Goal: Task Accomplishment & Management: Manage account settings

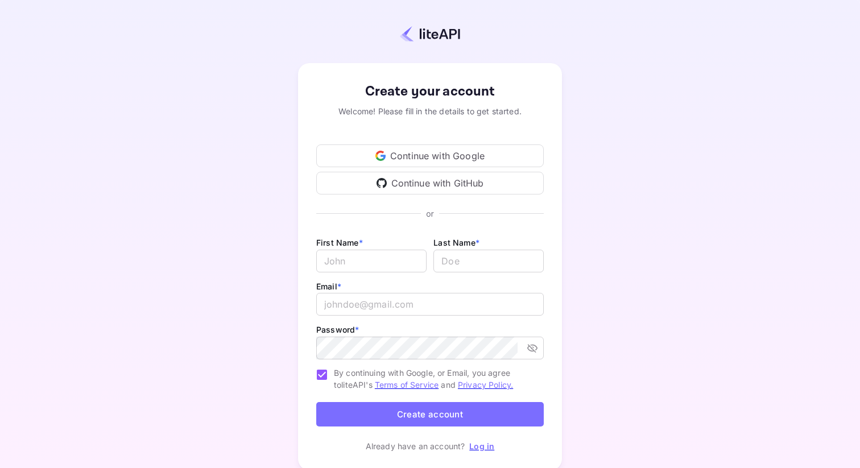
click at [401, 186] on div "Continue with GitHub" at bounding box center [430, 183] width 228 height 23
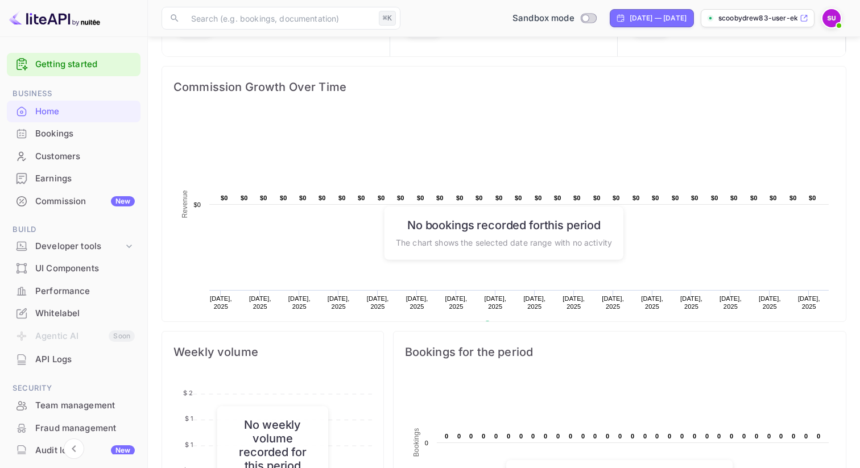
scroll to position [115, 0]
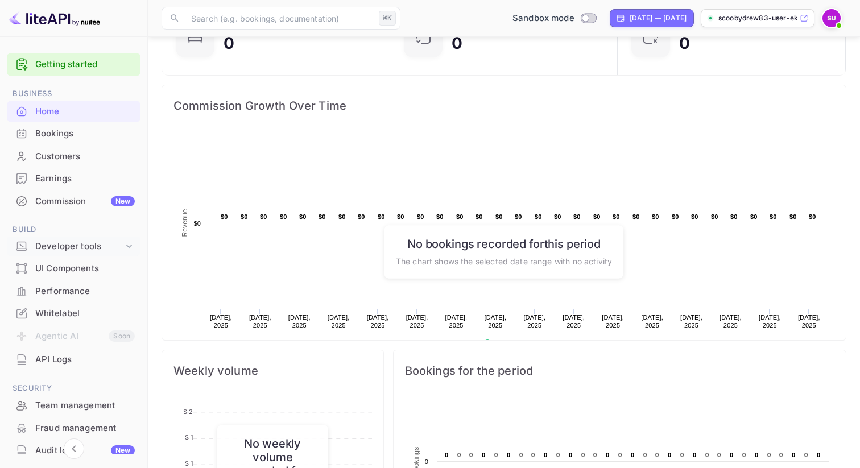
click at [52, 241] on div "Developer tools" at bounding box center [79, 246] width 88 height 13
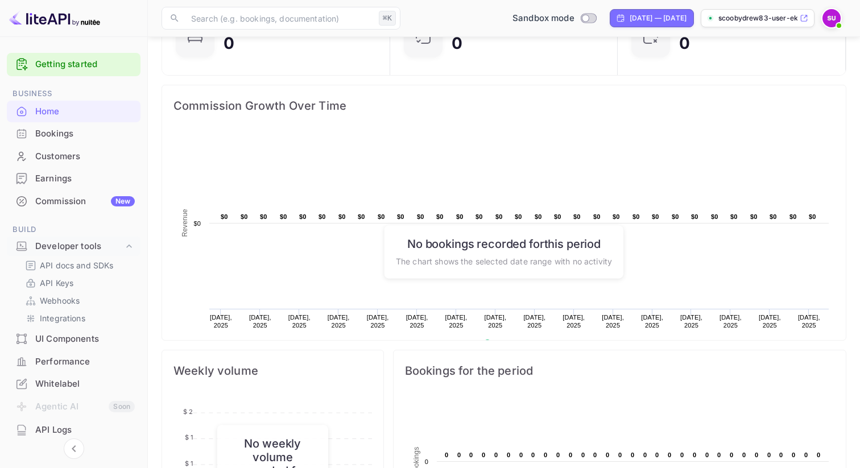
click at [63, 335] on div "UI Components" at bounding box center [85, 339] width 100 height 13
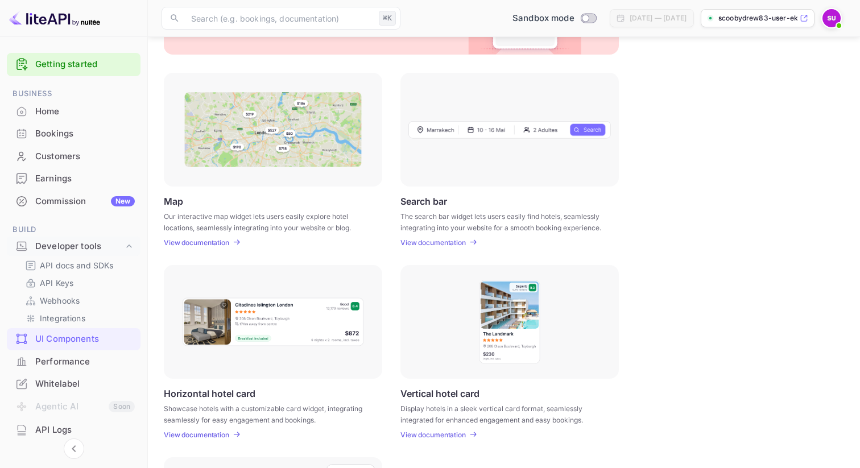
scroll to position [76, 0]
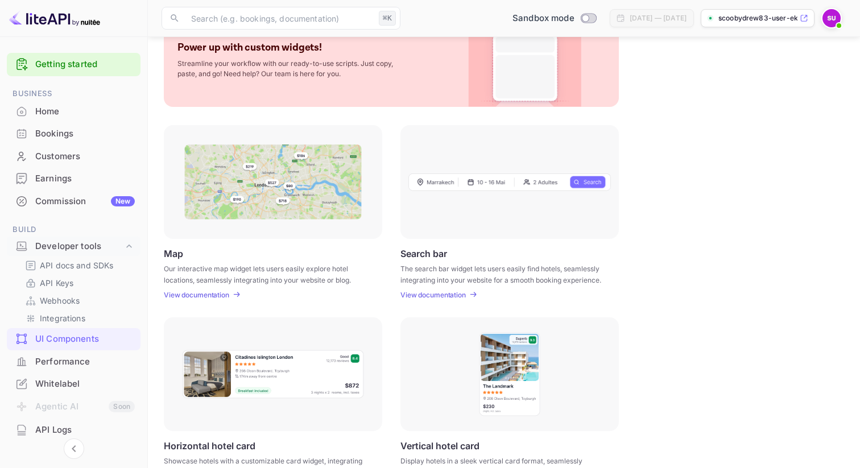
click at [45, 117] on div "Home" at bounding box center [85, 111] width 100 height 13
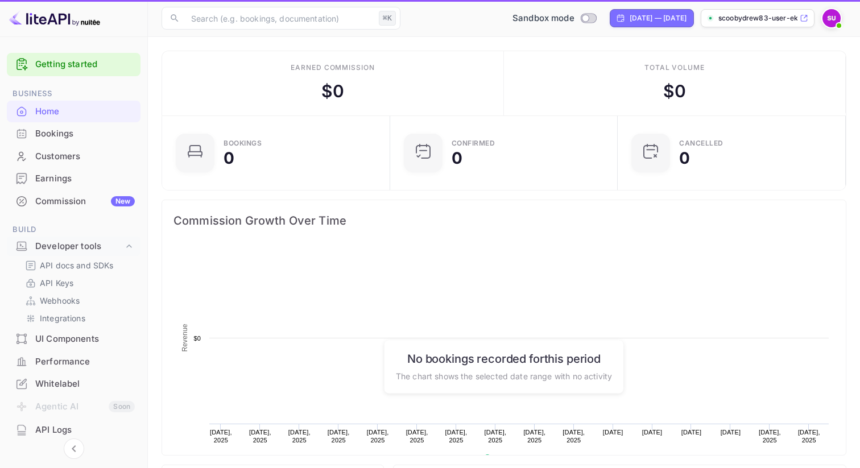
scroll to position [185, 221]
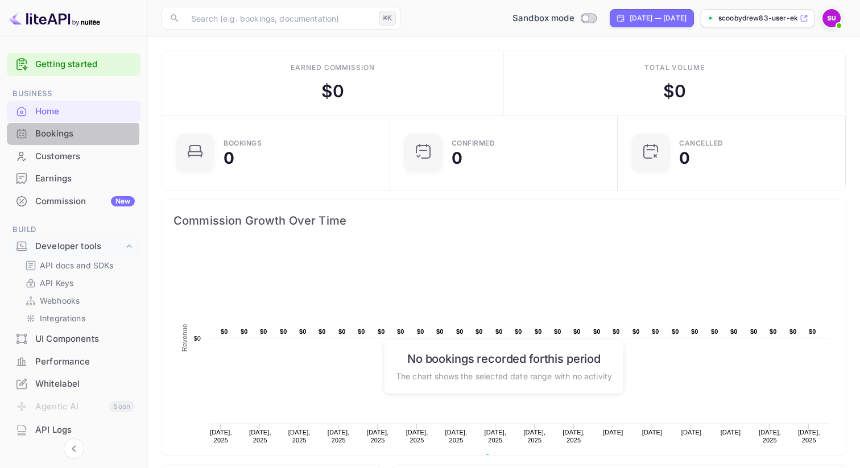
click at [39, 134] on div "Bookings" at bounding box center [85, 133] width 100 height 13
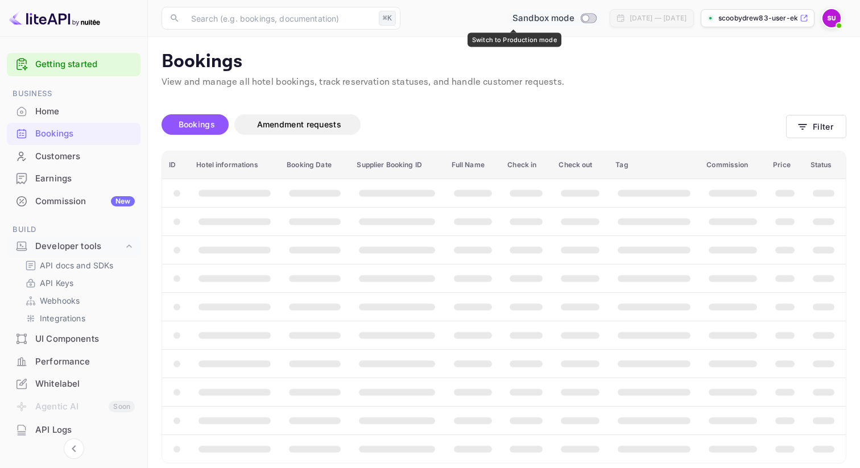
click at [574, 16] on input "Switch to Production mode" at bounding box center [585, 17] width 23 height 7
checkbox input "false"
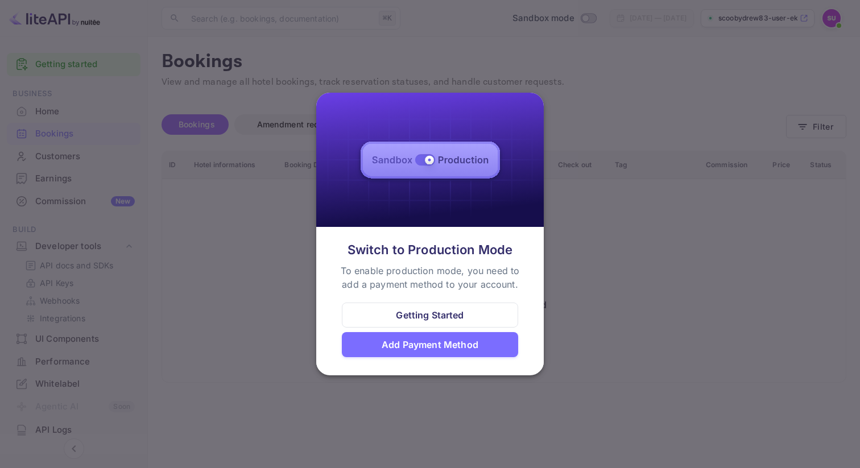
click at [457, 40] on div at bounding box center [430, 234] width 860 height 468
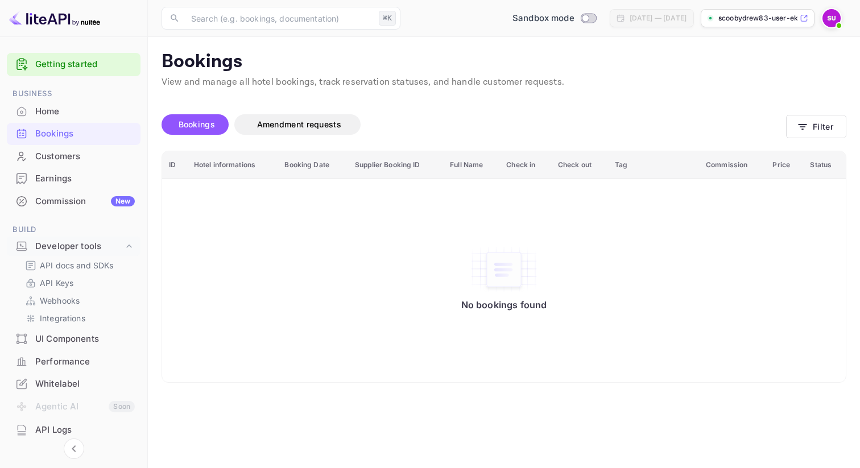
click at [197, 127] on span "Bookings" at bounding box center [197, 125] width 36 height 10
click at [304, 116] on button "Amendment requests" at bounding box center [297, 124] width 126 height 20
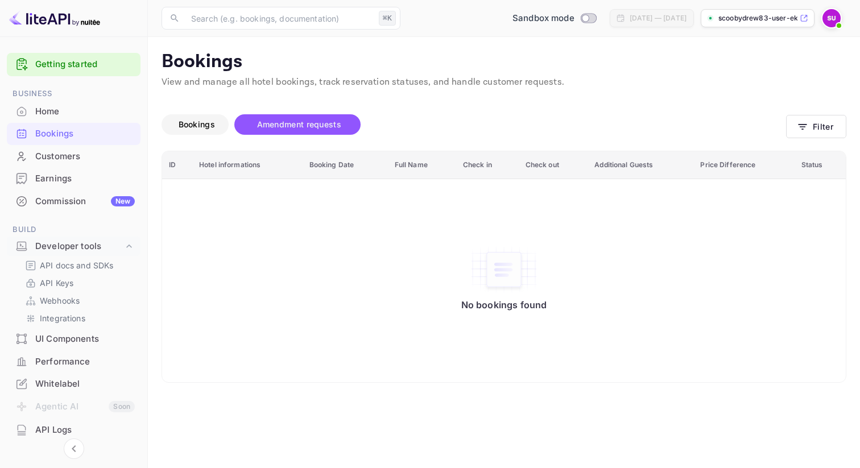
click at [192, 120] on span "Bookings" at bounding box center [197, 125] width 36 height 10
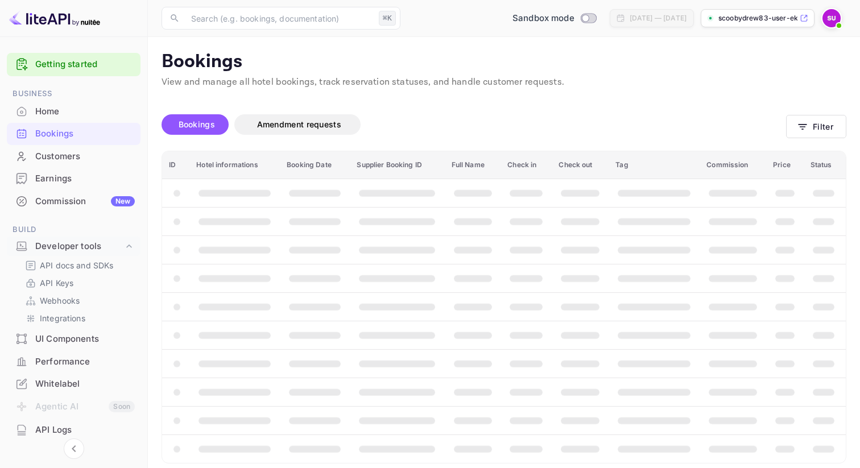
click at [63, 107] on div "Home" at bounding box center [85, 111] width 100 height 13
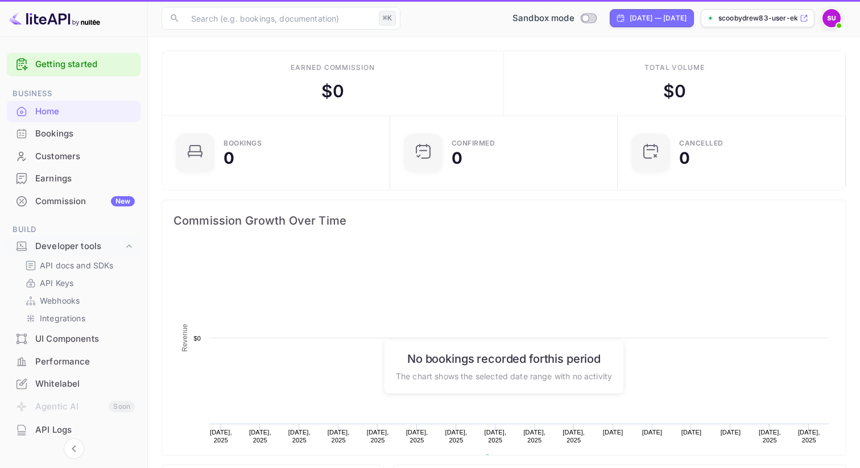
scroll to position [185, 221]
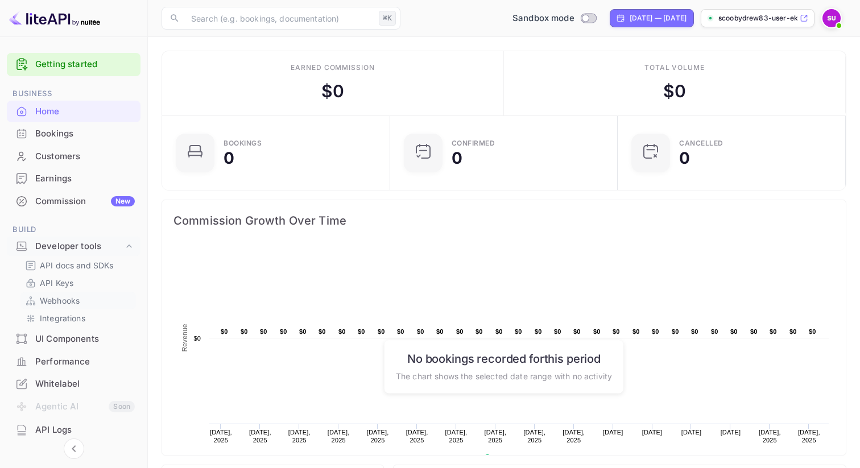
click at [60, 300] on p "Webhooks" at bounding box center [60, 301] width 40 height 12
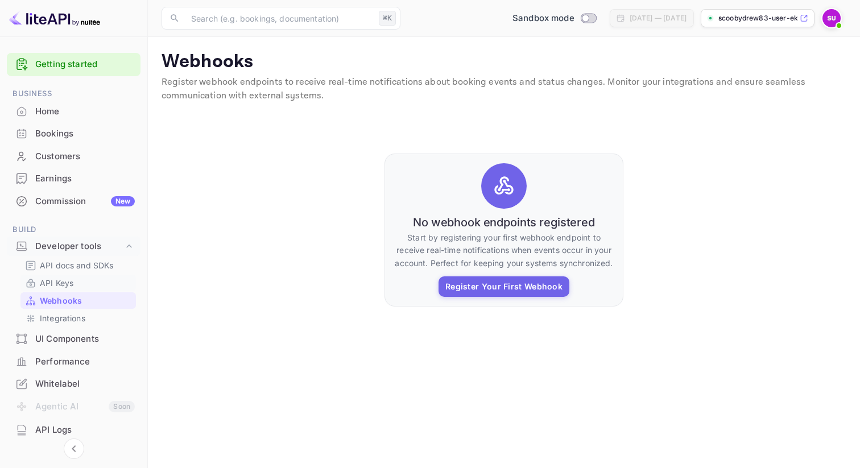
click at [64, 283] on p "API Keys" at bounding box center [57, 283] width 34 height 12
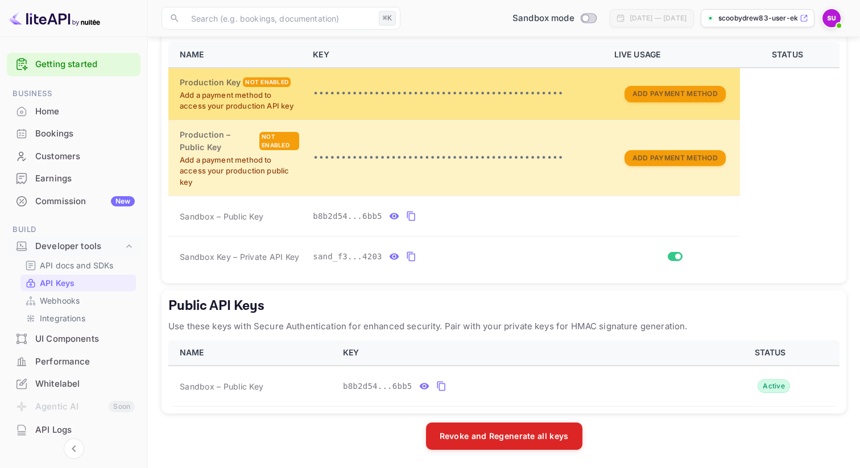
scroll to position [250, 0]
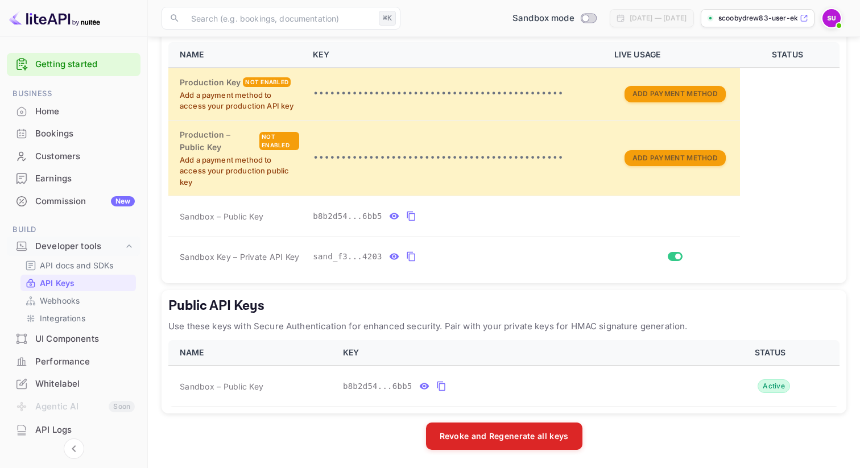
click at [59, 385] on div "Whitelabel" at bounding box center [85, 384] width 100 height 13
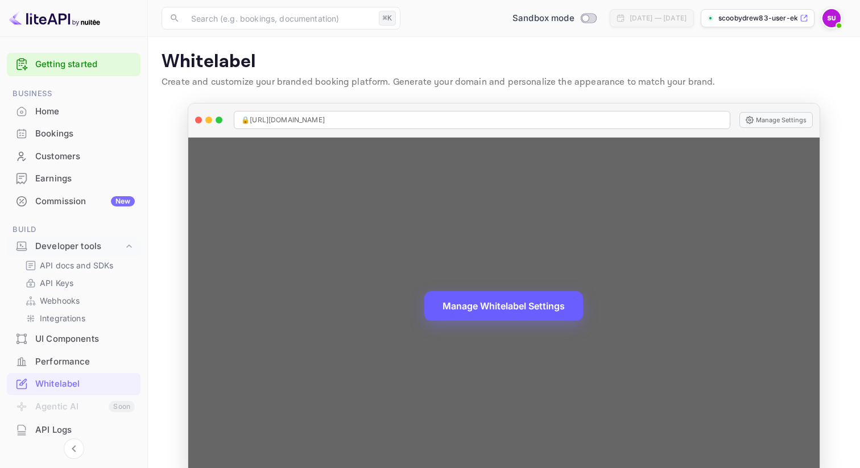
click at [488, 310] on button "Manage Whitelabel Settings" at bounding box center [504, 306] width 159 height 30
click at [325, 122] on span "🔒 [URL][DOMAIN_NAME]" at bounding box center [283, 120] width 84 height 10
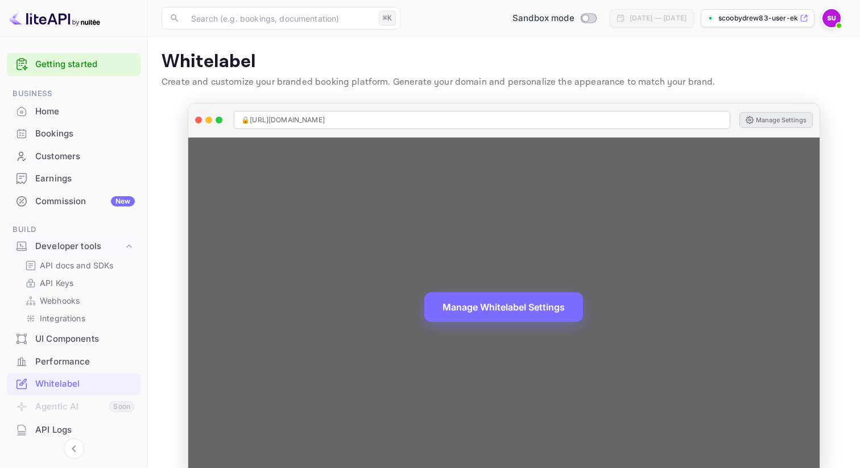
click at [790, 121] on button "Manage Settings" at bounding box center [776, 120] width 73 height 16
click at [325, 118] on span "🔒 [URL][DOMAIN_NAME]" at bounding box center [283, 120] width 84 height 10
copy span "🔒 [URL][DOMAIN_NAME]"
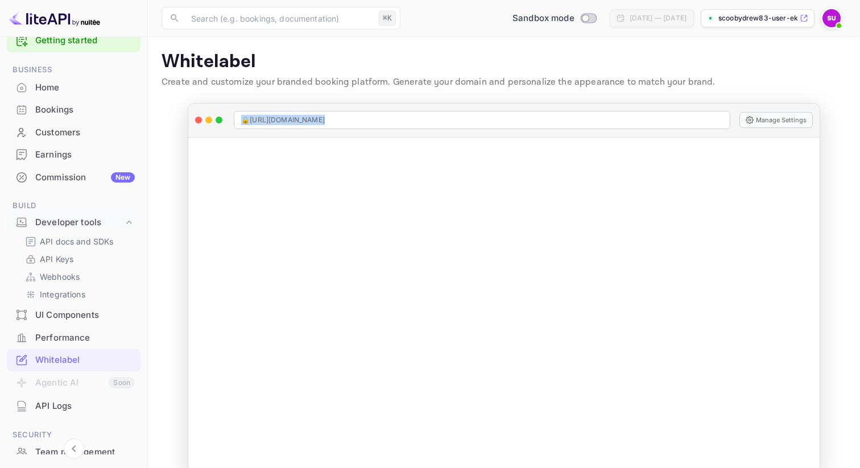
scroll to position [32, 0]
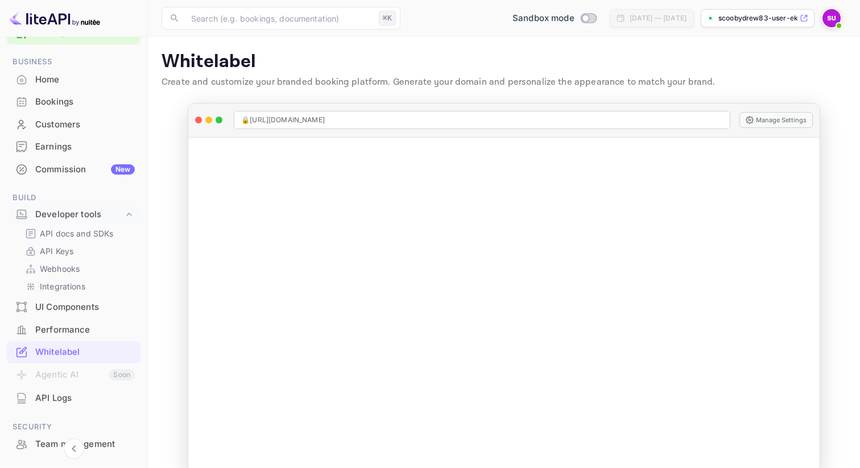
click at [67, 380] on li "Agentic AI Soon" at bounding box center [74, 376] width 134 height 24
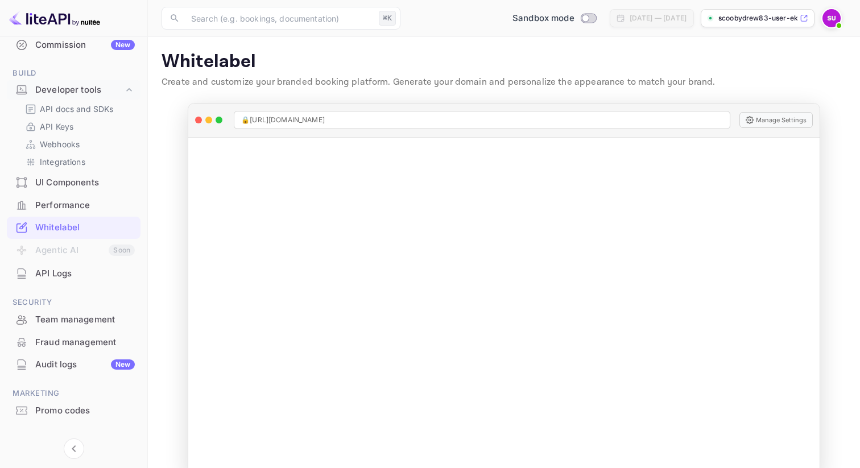
scroll to position [173, 0]
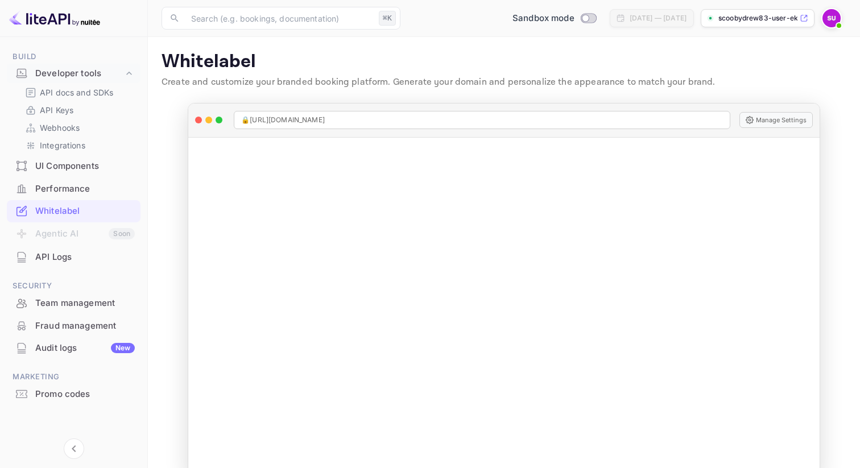
click at [65, 322] on div "Fraud management" at bounding box center [85, 326] width 100 height 13
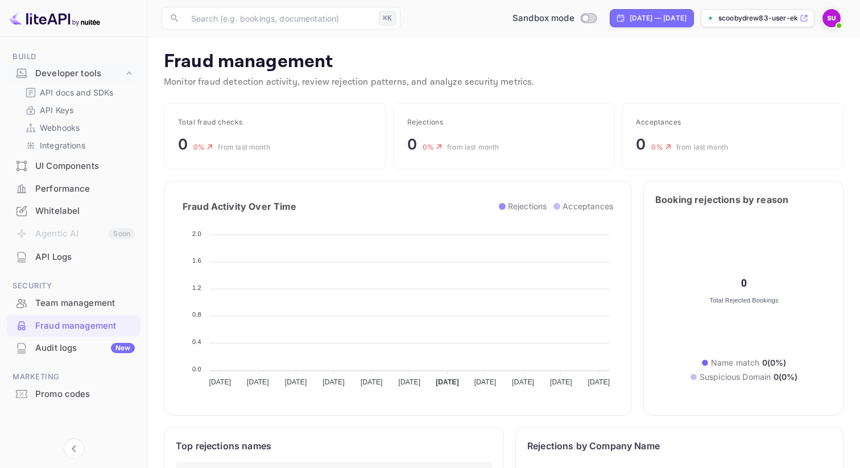
scroll to position [234, 305]
click at [59, 355] on div "Audit logs New" at bounding box center [74, 348] width 134 height 22
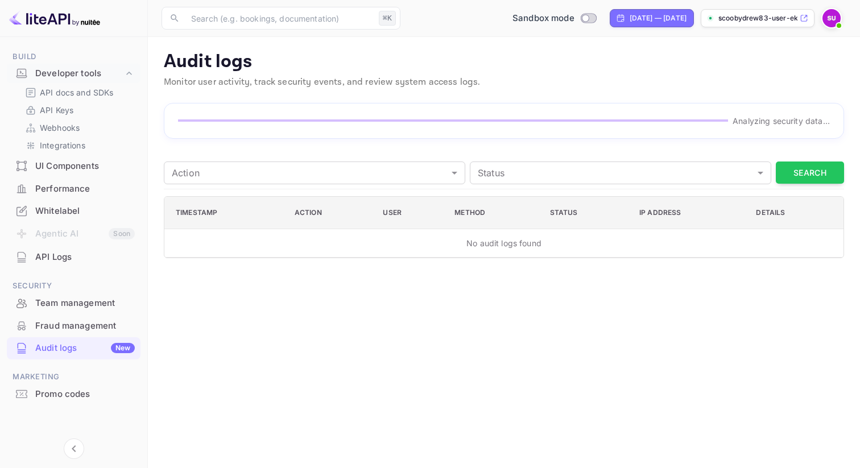
scroll to position [173, 0]
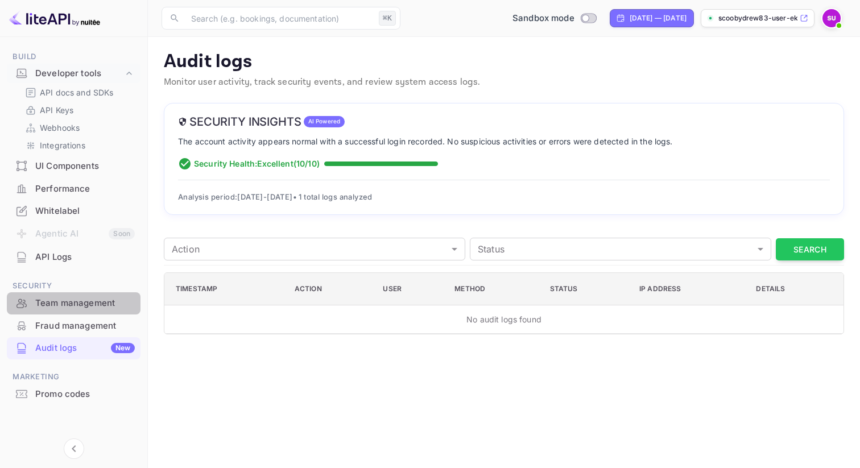
click at [80, 310] on div "Team management" at bounding box center [74, 304] width 134 height 22
